Goal: Task Accomplishment & Management: Manage account settings

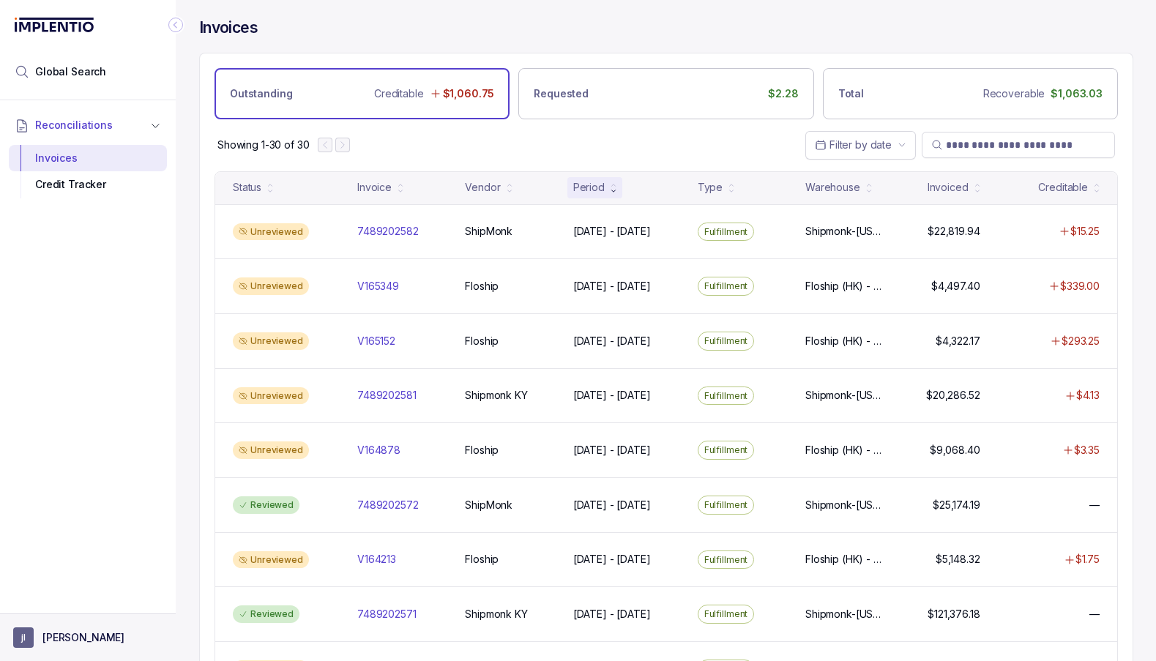
click at [108, 636] on button "[PERSON_NAME]" at bounding box center [87, 637] width 149 height 21
click at [88, 602] on p "Logout" at bounding box center [97, 606] width 122 height 15
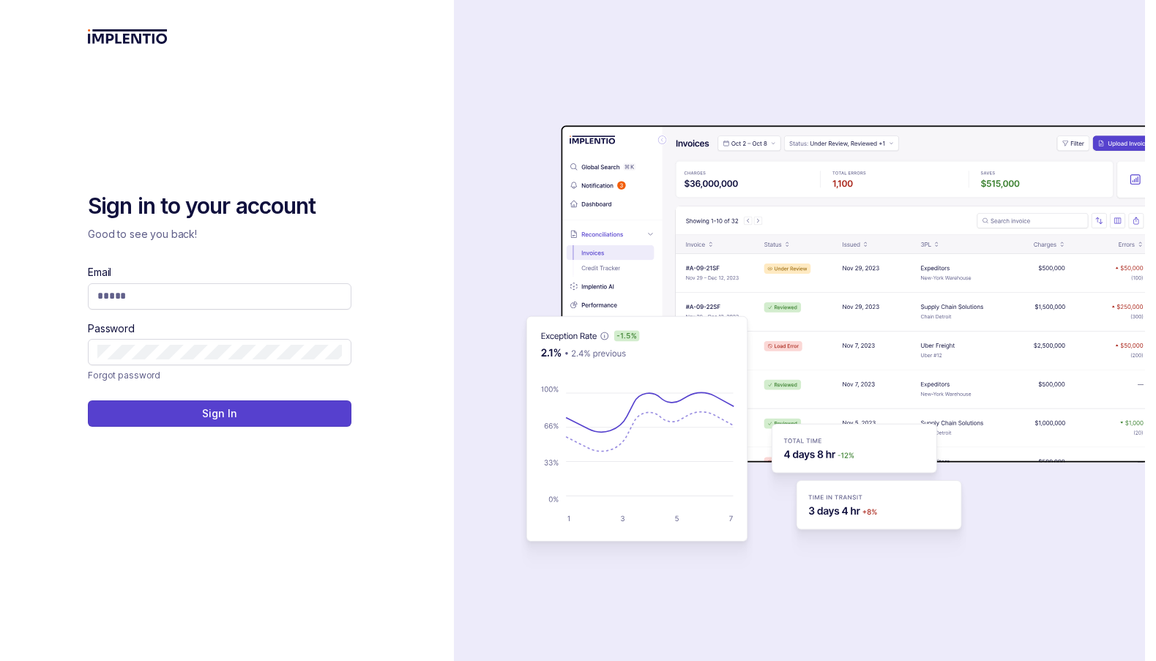
click at [0, 660] on com-1password-button at bounding box center [0, 661] width 0 height 0
type input "**********"
